Goal: Obtain resource: Download file/media

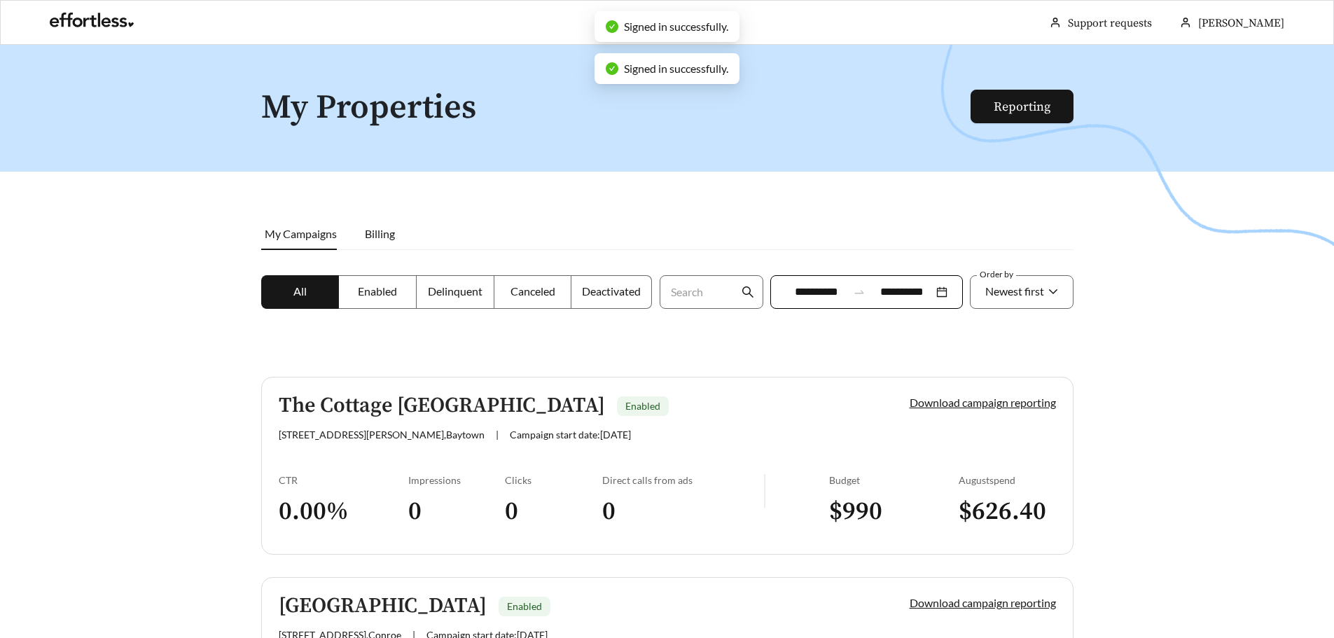
scroll to position [70, 0]
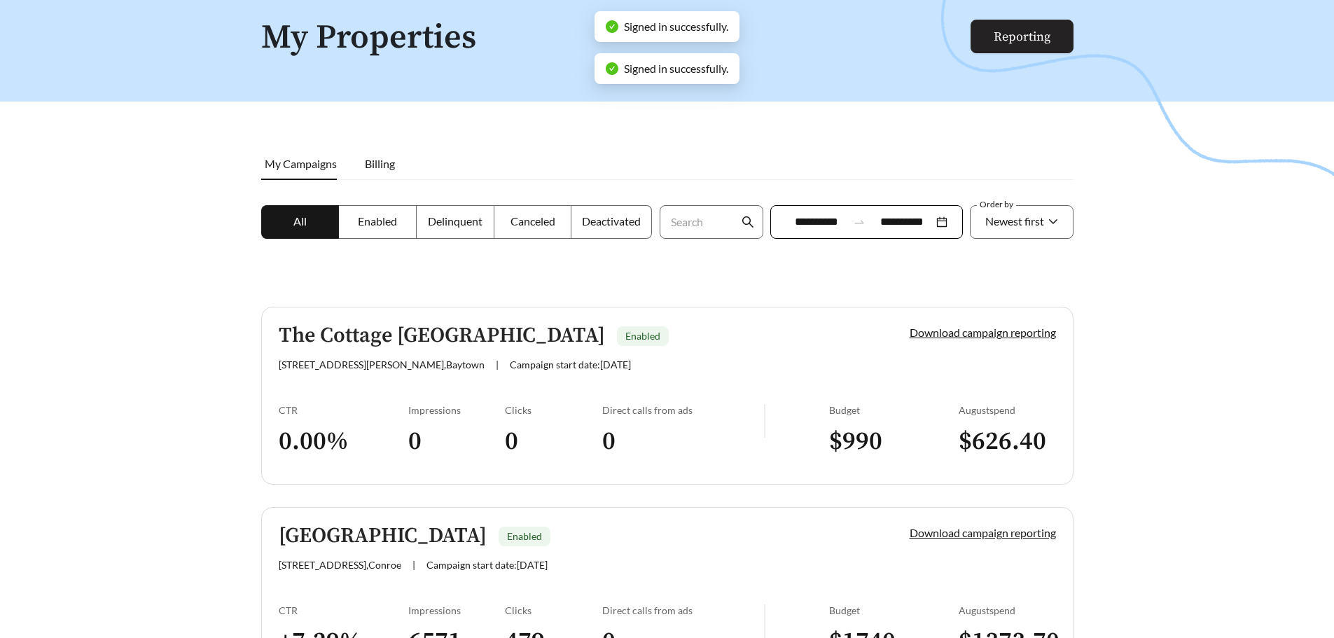
click at [1036, 32] on link "Reporting" at bounding box center [1022, 37] width 57 height 16
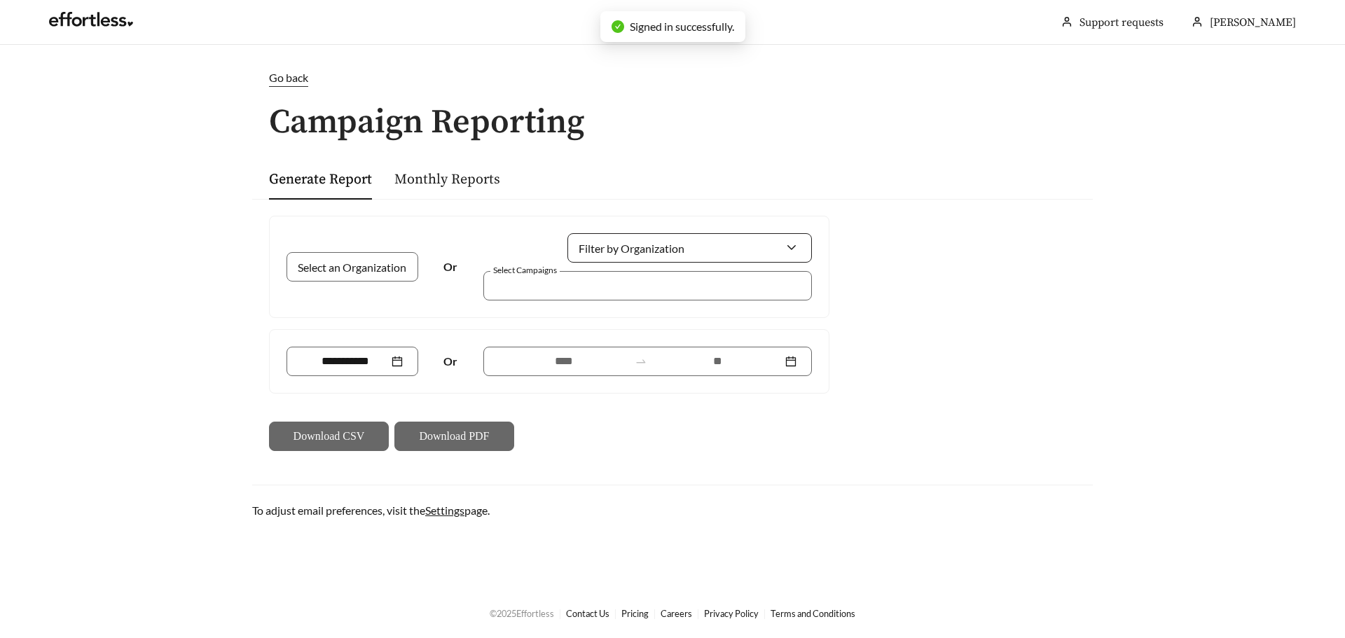
click at [636, 249] on input "Filter by Organization" at bounding box center [684, 248] width 202 height 28
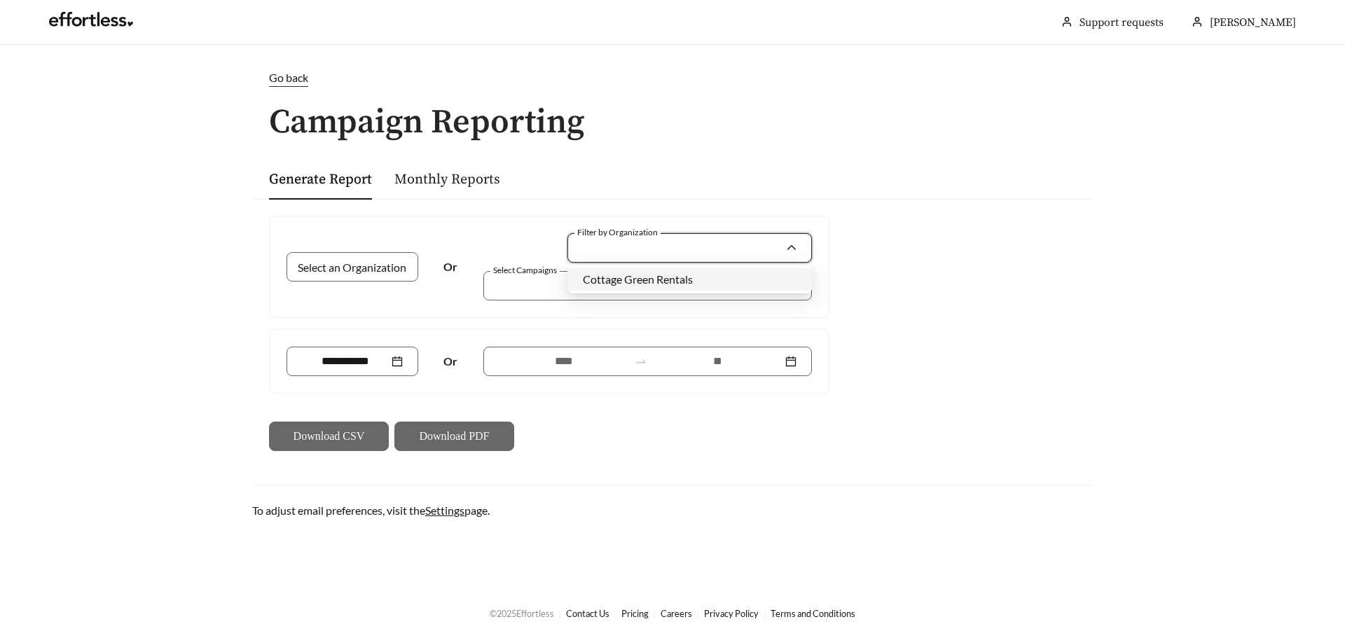
click at [620, 273] on span "Cottage Green Rentals" at bounding box center [638, 278] width 110 height 13
click at [567, 301] on div "Select an Organization Or Filter by Organization [STREET_ADDRESS] Rentals Selec…" at bounding box center [549, 266] width 559 height 101
click at [565, 287] on div at bounding box center [638, 285] width 296 height 19
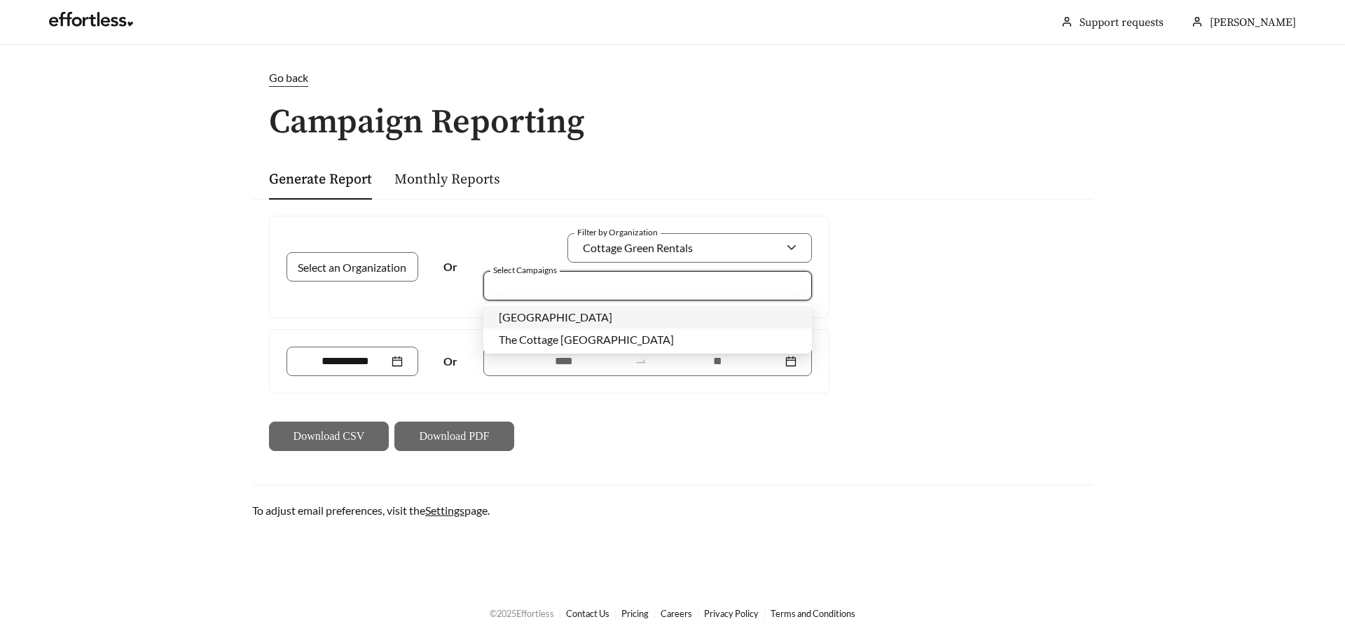
click at [569, 316] on span "[GEOGRAPHIC_DATA]" at bounding box center [555, 316] width 113 height 13
click at [578, 364] on input at bounding box center [564, 361] width 130 height 17
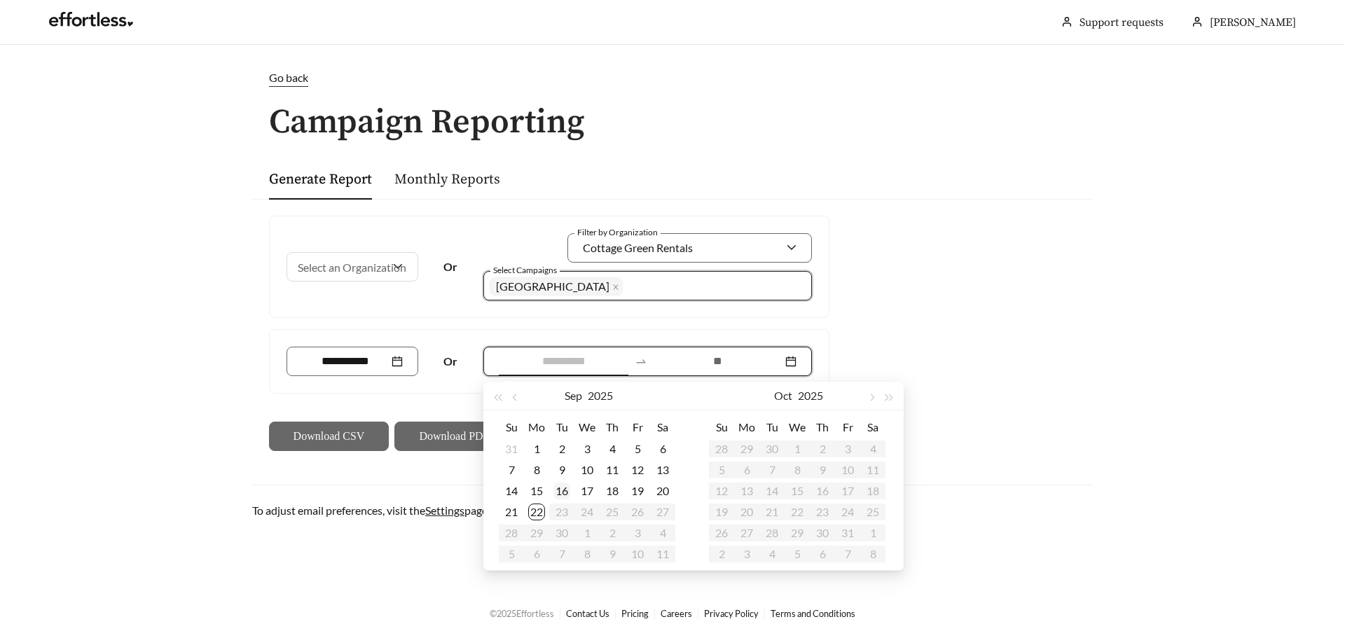
type input "**********"
click at [537, 494] on div "15" at bounding box center [536, 491] width 17 height 17
type input "**********"
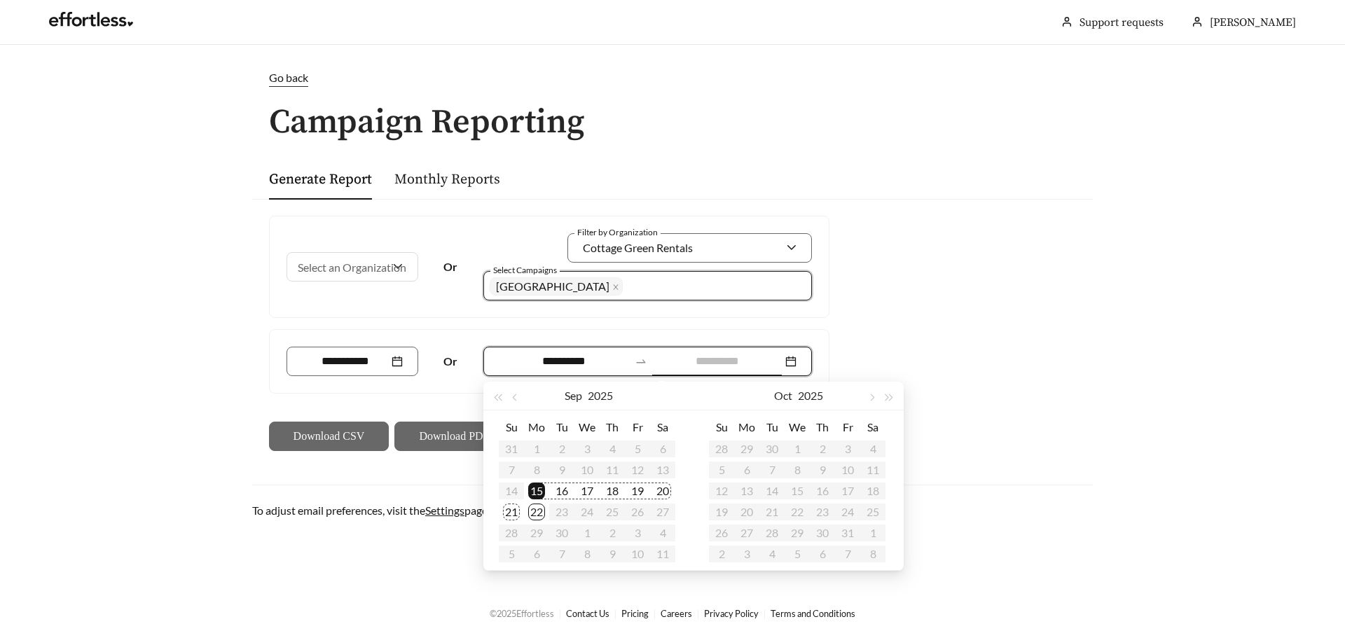
click at [506, 511] on div "21" at bounding box center [511, 512] width 17 height 17
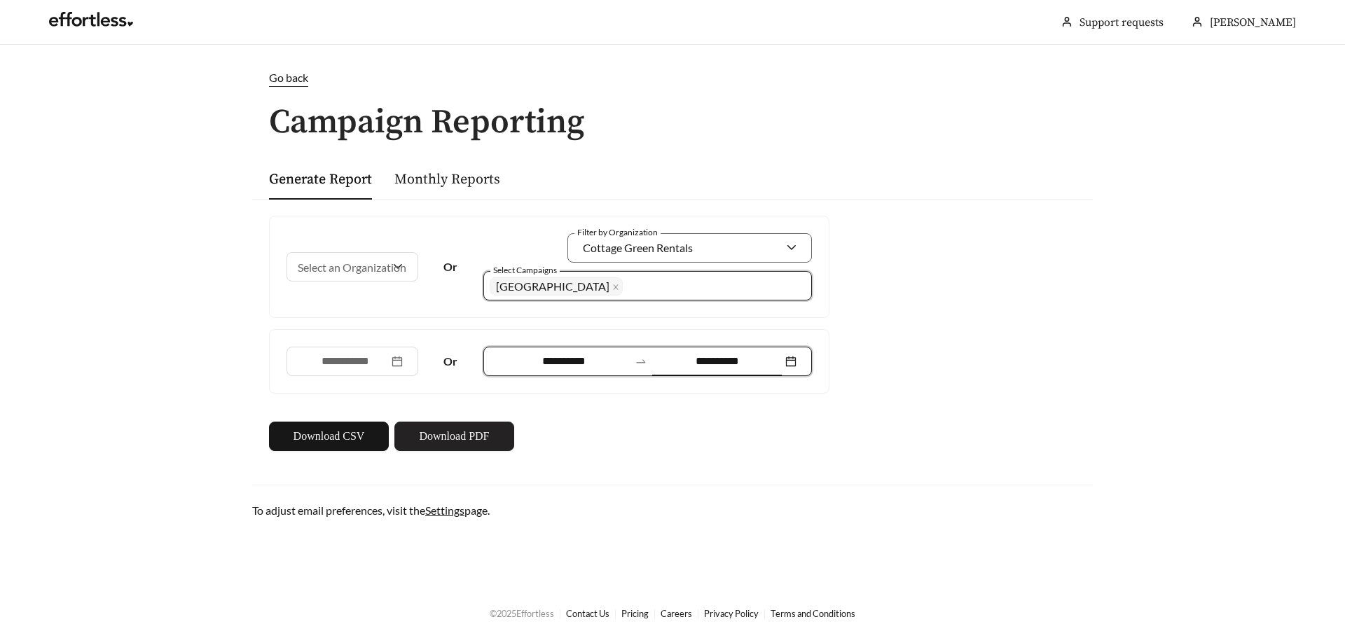
click at [455, 434] on span "Download PDF" at bounding box center [454, 436] width 70 height 17
click at [181, 258] on main "**********" at bounding box center [672, 316] width 1345 height 543
click at [584, 286] on span "[GEOGRAPHIC_DATA]" at bounding box center [552, 285] width 113 height 13
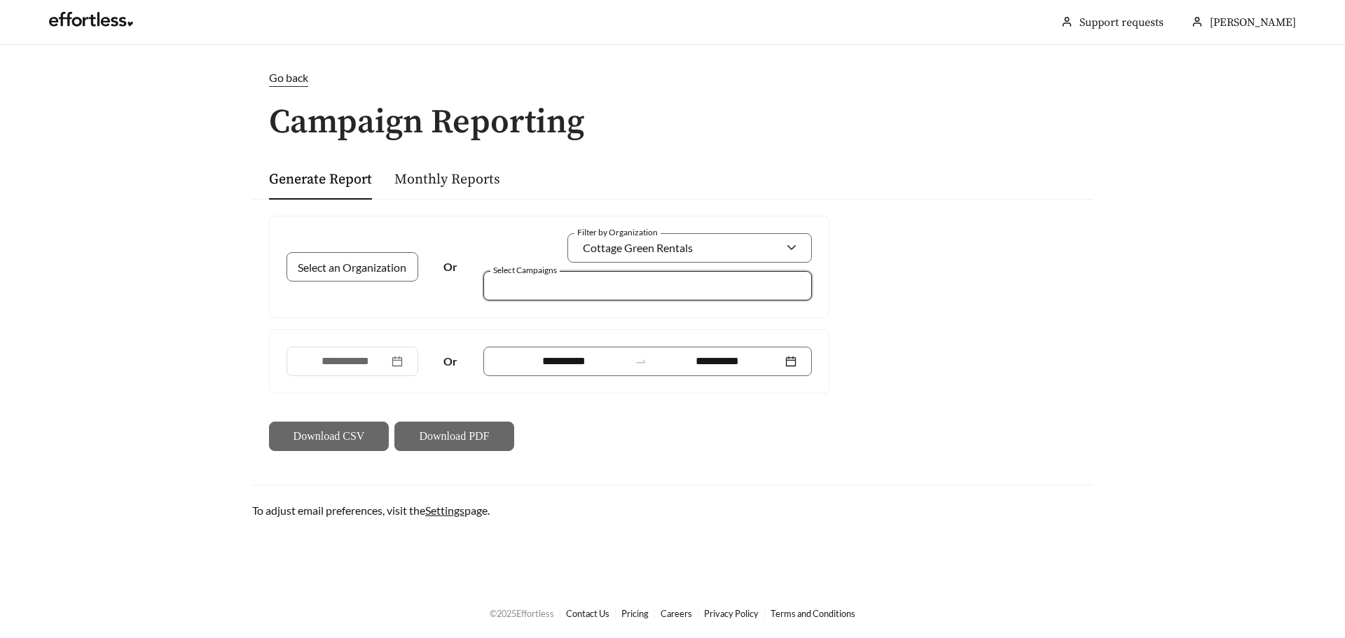
click at [597, 286] on div at bounding box center [638, 285] width 296 height 19
click at [585, 342] on span "The Cottage [GEOGRAPHIC_DATA]" at bounding box center [586, 339] width 175 height 13
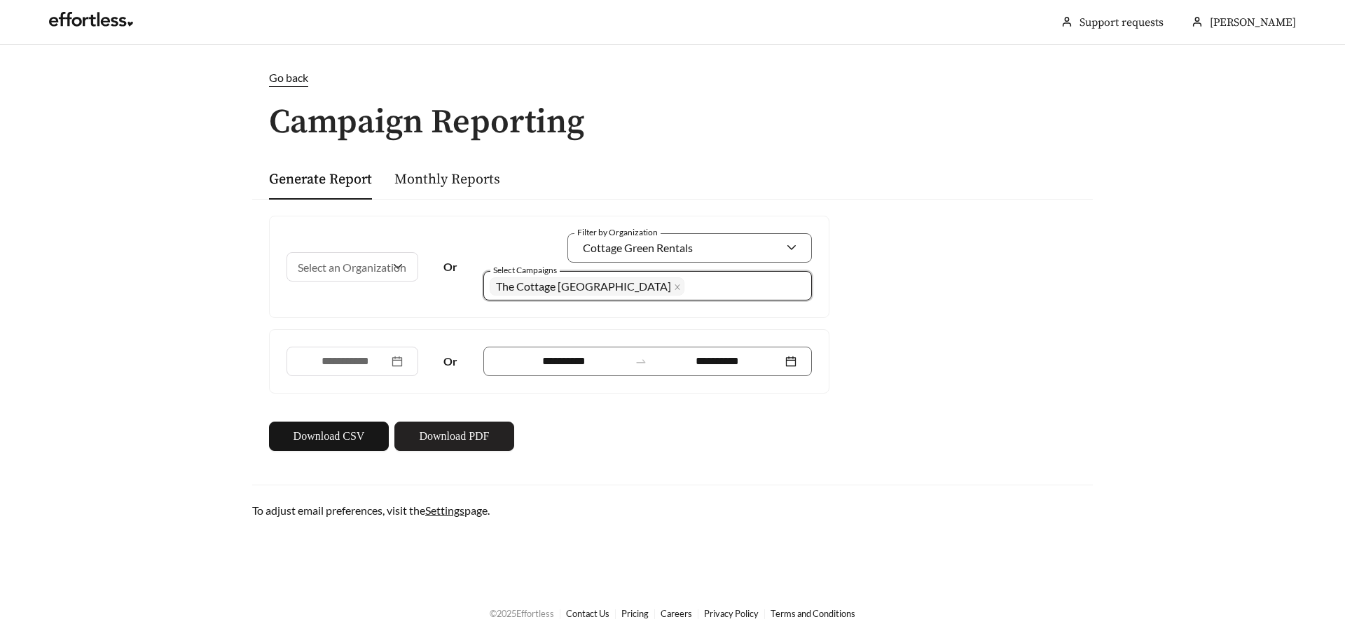
click at [427, 443] on span "Download PDF" at bounding box center [454, 436] width 70 height 17
